Goal: Find specific page/section: Find specific page/section

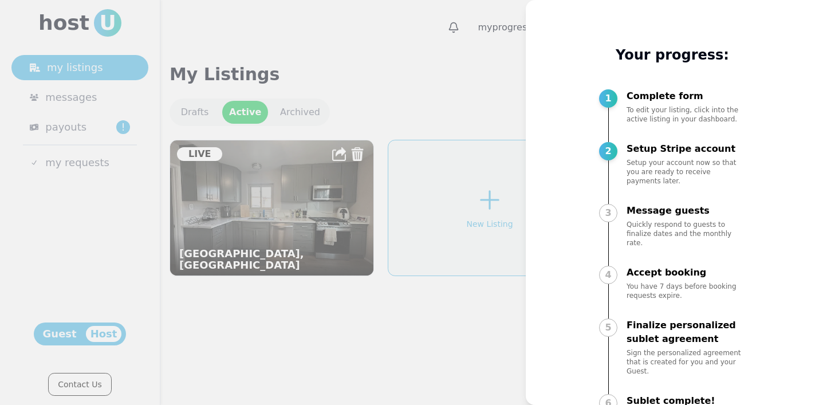
click at [388, 356] on div at bounding box center [409, 202] width 819 height 405
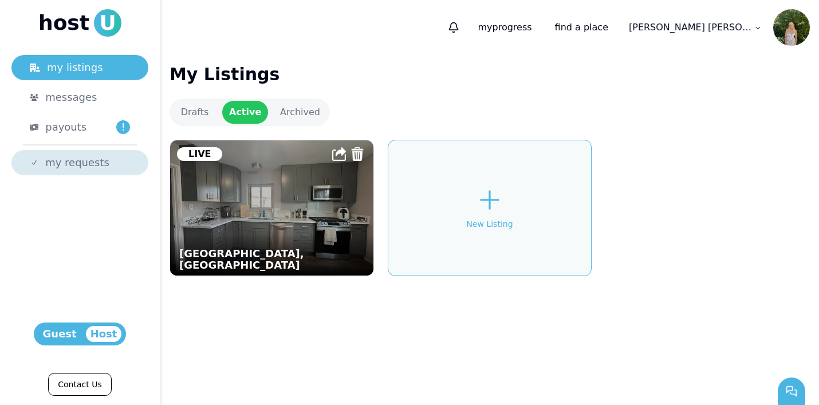
click at [111, 151] on link "my requests" at bounding box center [79, 162] width 137 height 25
